Goal: Use online tool/utility: Utilize a website feature to perform a specific function

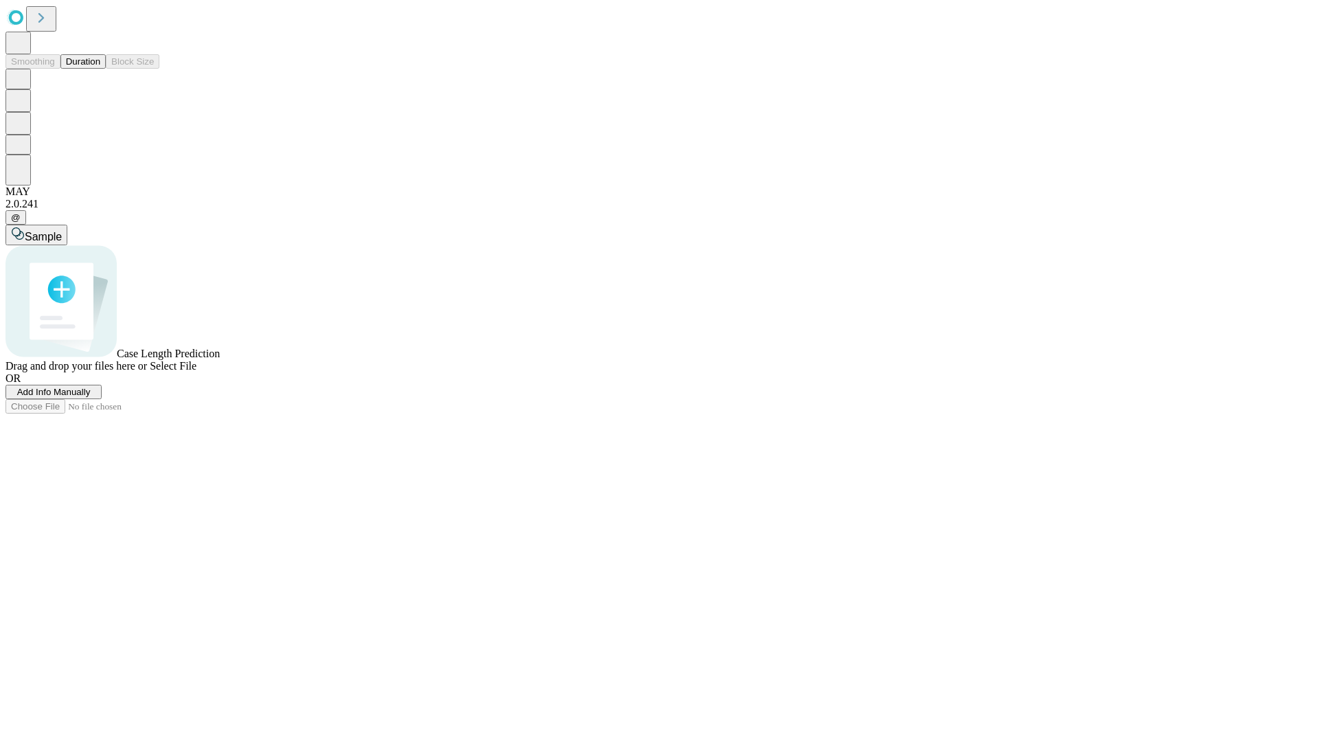
click at [100, 69] on button "Duration" at bounding box center [82, 61] width 45 height 14
click at [91, 397] on span "Add Info Manually" at bounding box center [53, 392] width 73 height 10
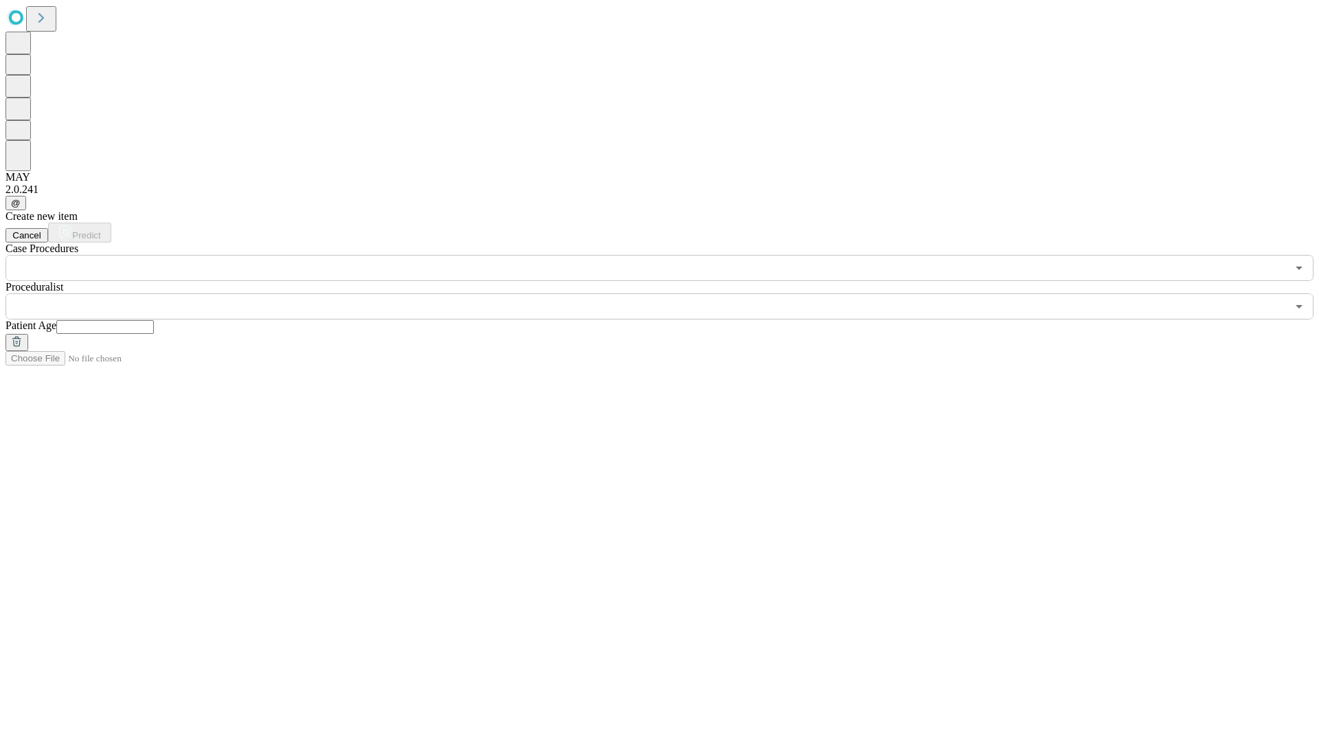
click at [154, 320] on input "text" at bounding box center [105, 327] width 98 height 14
type input "**"
click at [669, 293] on input "text" at bounding box center [645, 306] width 1281 height 26
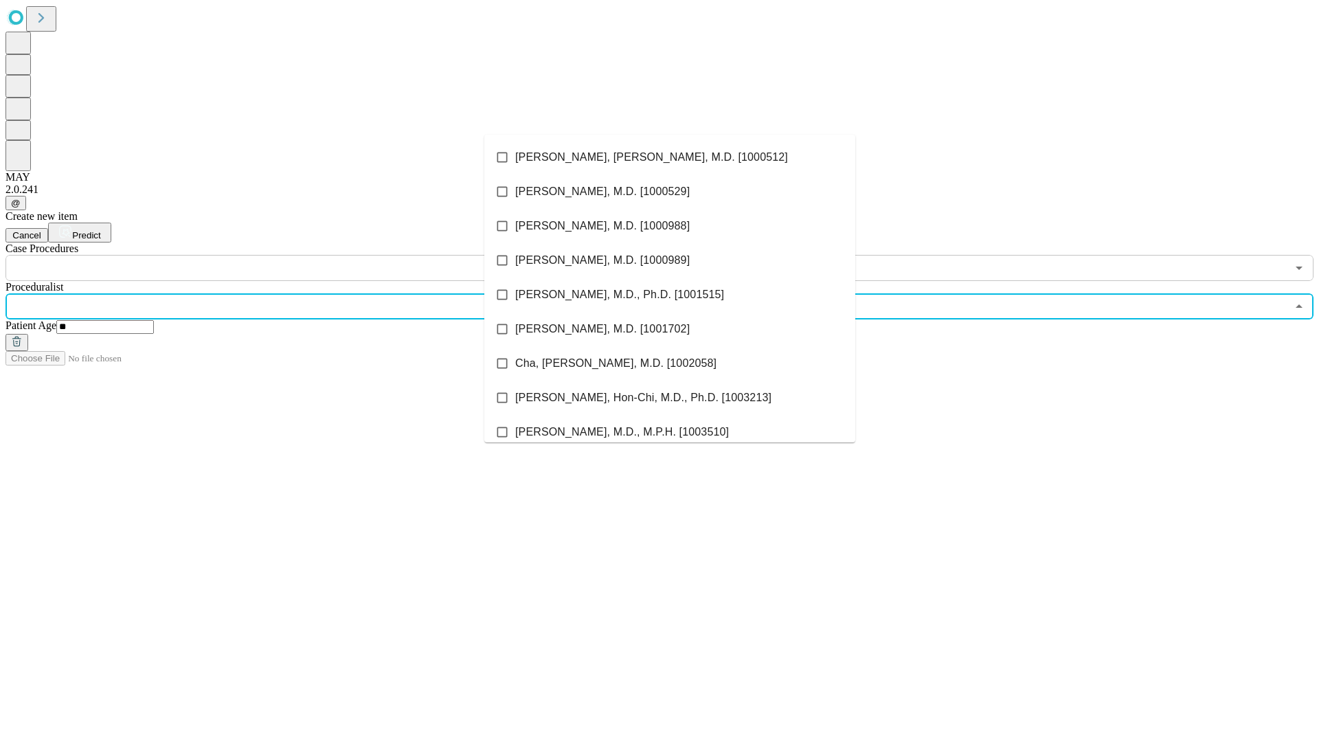
click at [670, 157] on li "[PERSON_NAME], [PERSON_NAME], M.D. [1000512]" at bounding box center [669, 157] width 371 height 34
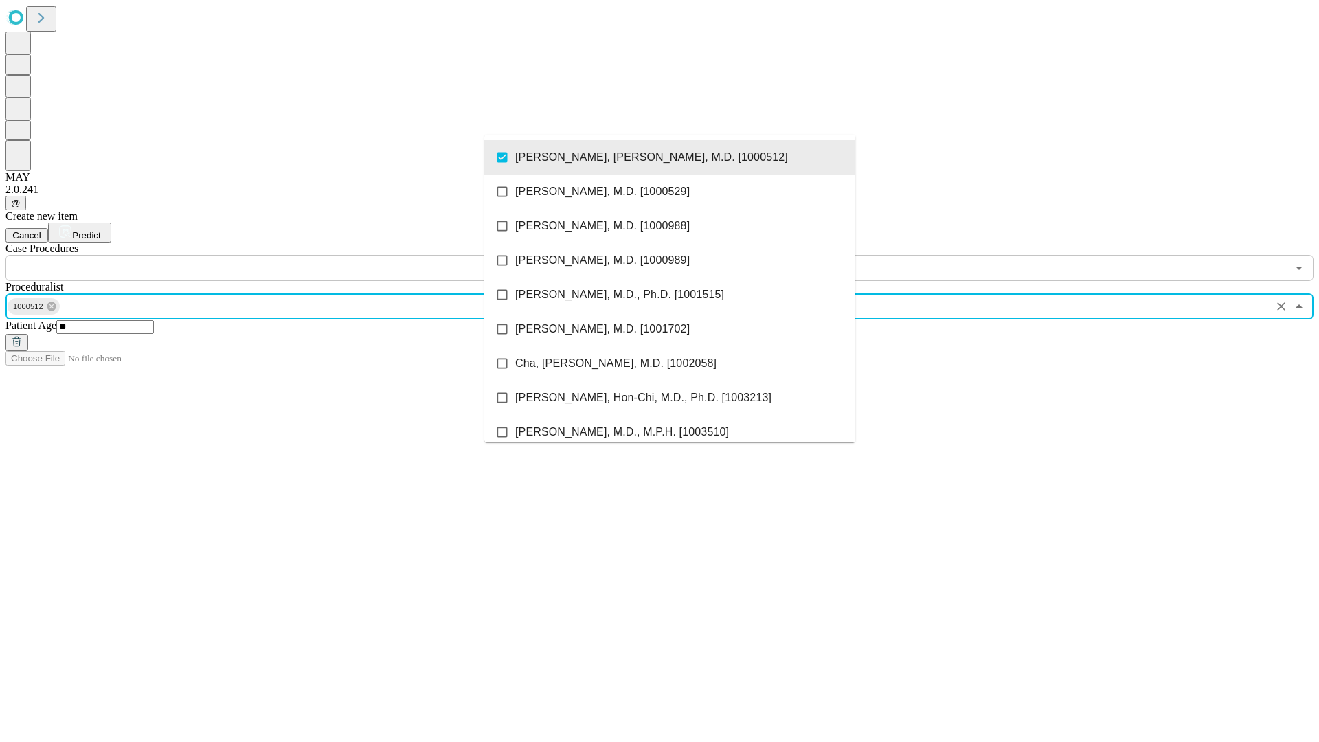
click at [288, 255] on input "text" at bounding box center [645, 268] width 1281 height 26
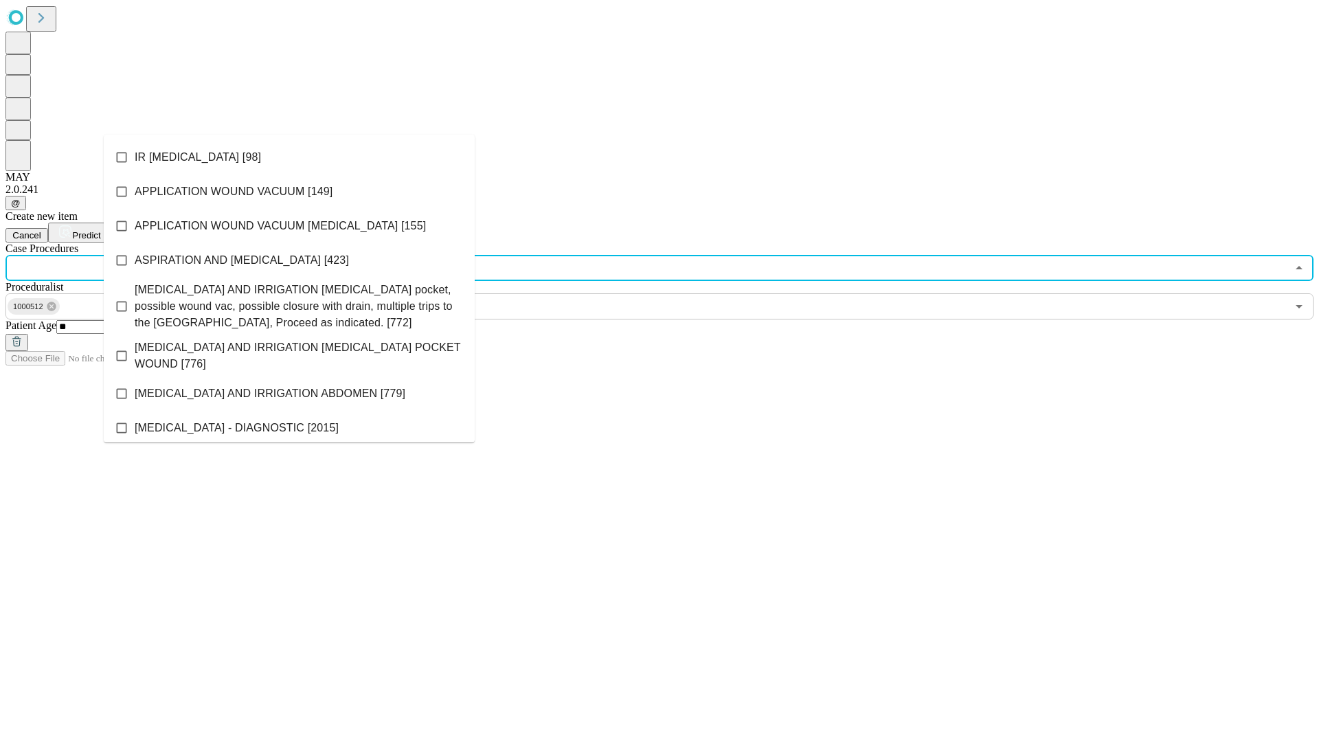
click at [289, 157] on li "IR [MEDICAL_DATA] [98]" at bounding box center [289, 157] width 371 height 34
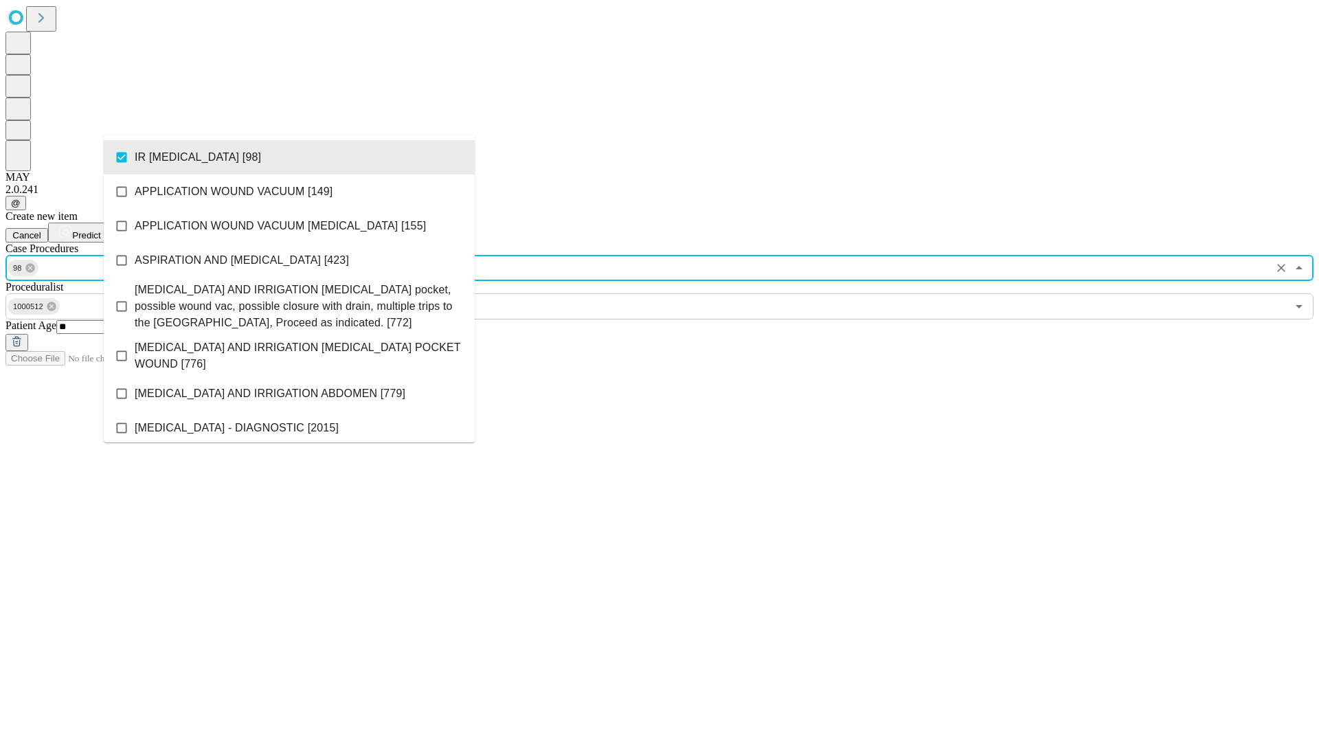
click at [100, 230] on span "Predict" at bounding box center [86, 235] width 28 height 10
